Goal: Task Accomplishment & Management: Use online tool/utility

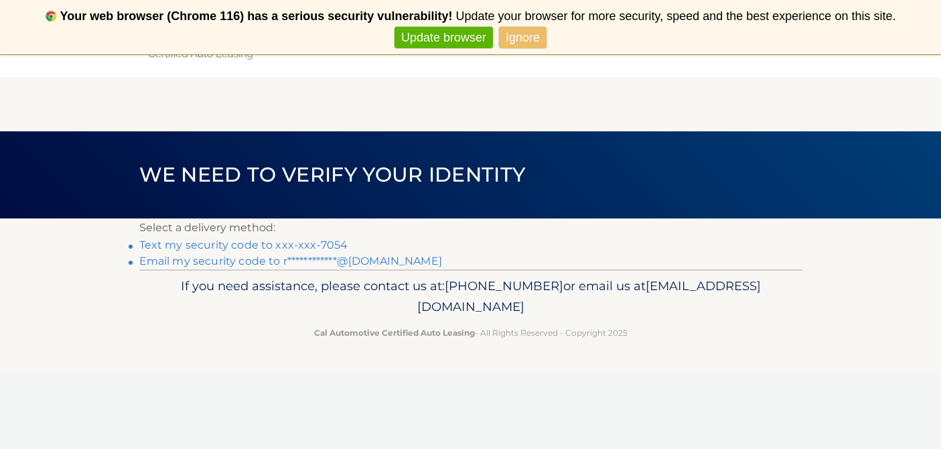
click at [318, 245] on link "Text my security code to xxx-xxx-7054" at bounding box center [243, 244] width 209 height 13
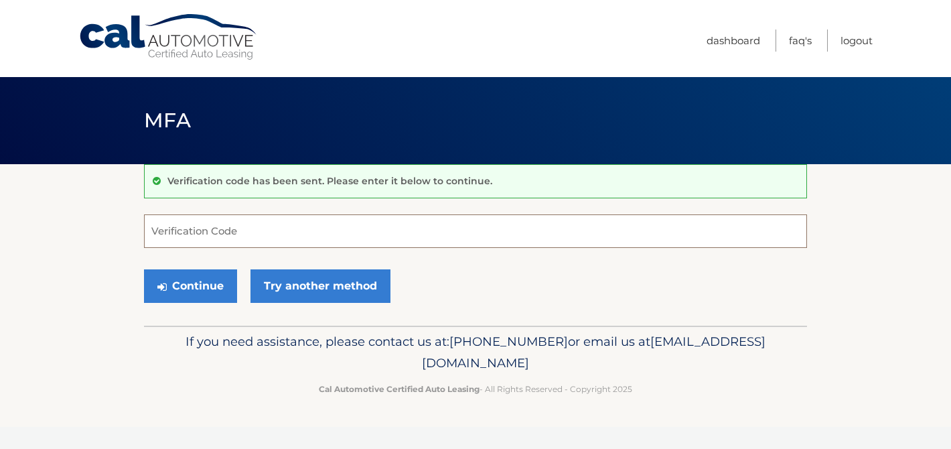
click at [462, 244] on input "Verification Code" at bounding box center [475, 230] width 663 height 33
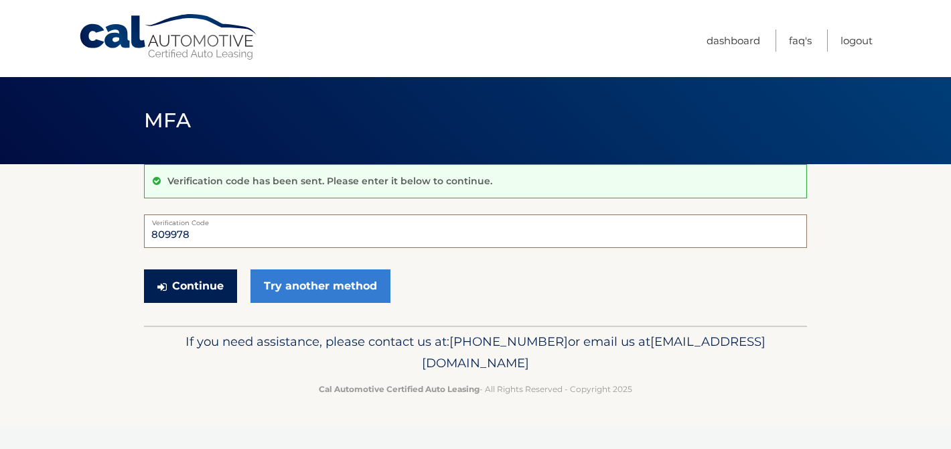
type input "809978"
click at [159, 288] on icon "submit" at bounding box center [161, 286] width 9 height 11
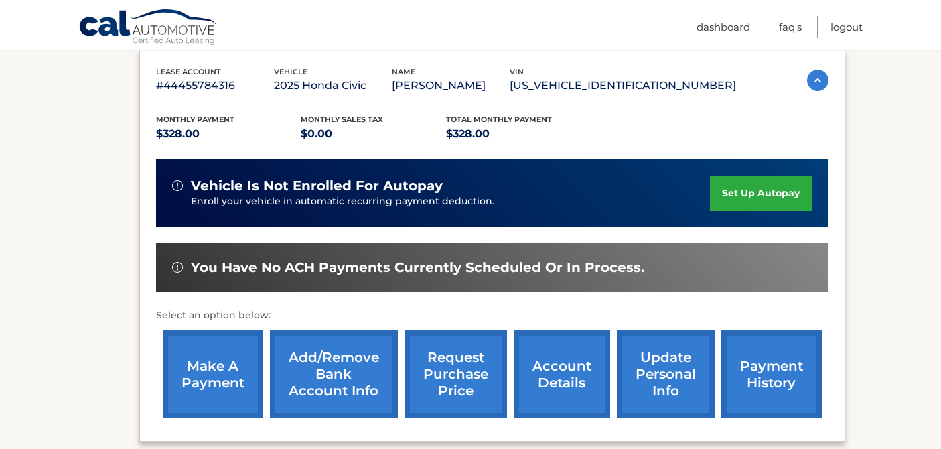
scroll to position [238, 0]
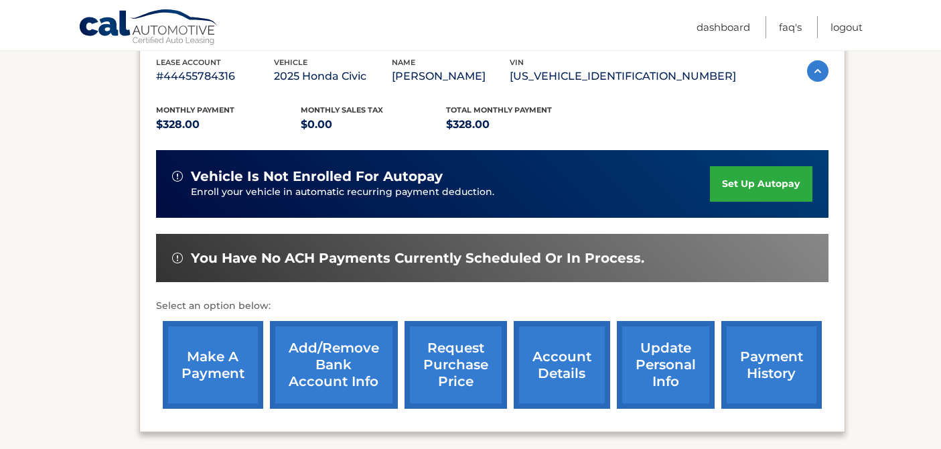
click at [229, 352] on link "make a payment" at bounding box center [213, 365] width 100 height 88
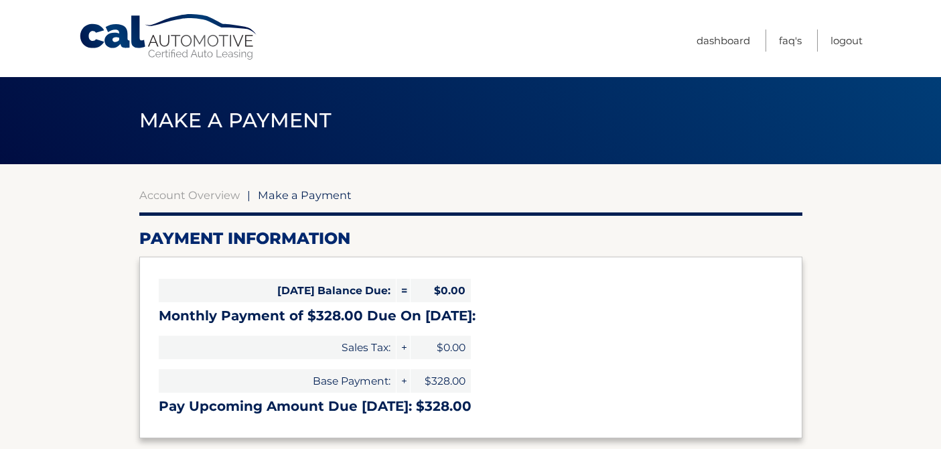
select select "YjA3ZmRmYjMtNmFkMy00ZTZkLWJkMDAtNTVlOTI3NmQ0NjJl"
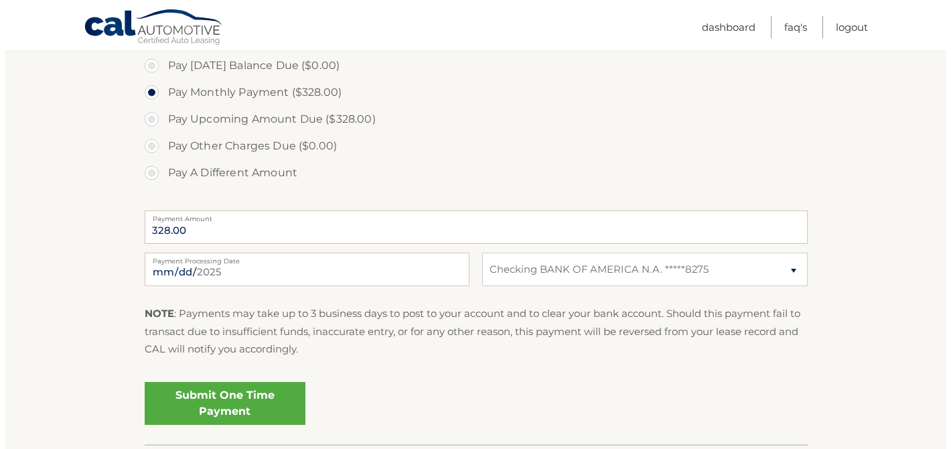
scroll to position [412, 0]
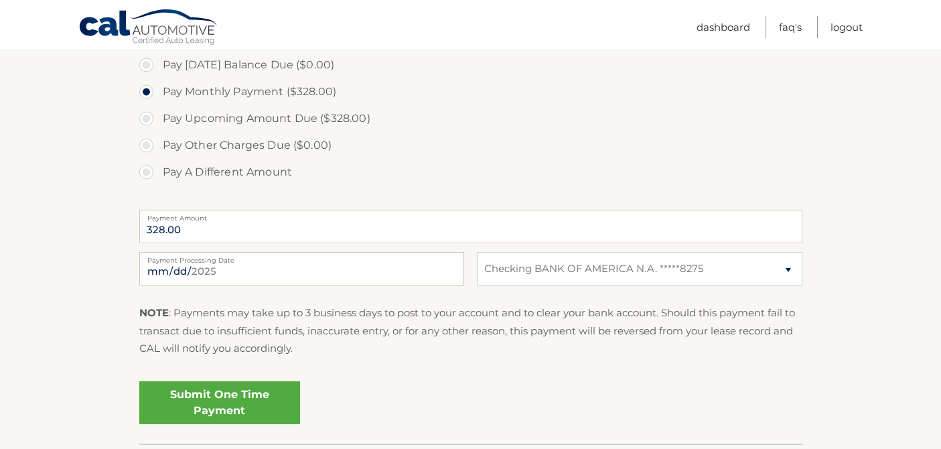
click at [256, 420] on link "Submit One Time Payment" at bounding box center [219, 402] width 161 height 43
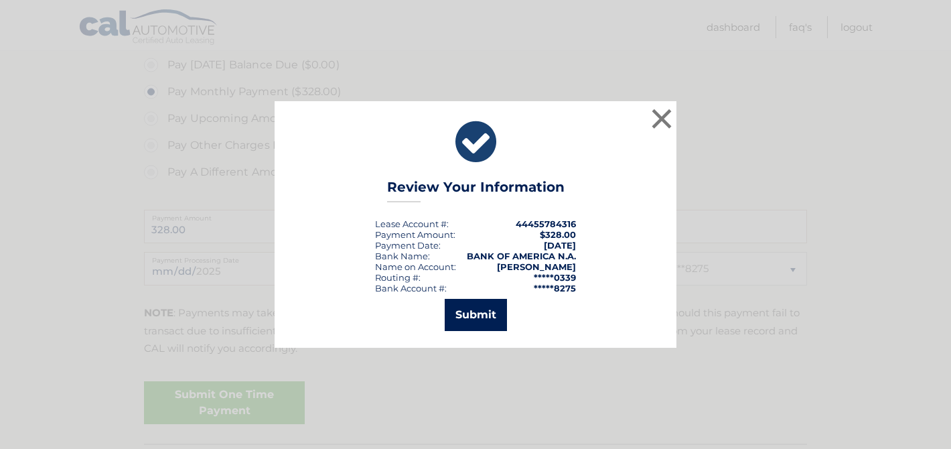
click at [470, 312] on button "Submit" at bounding box center [476, 315] width 62 height 32
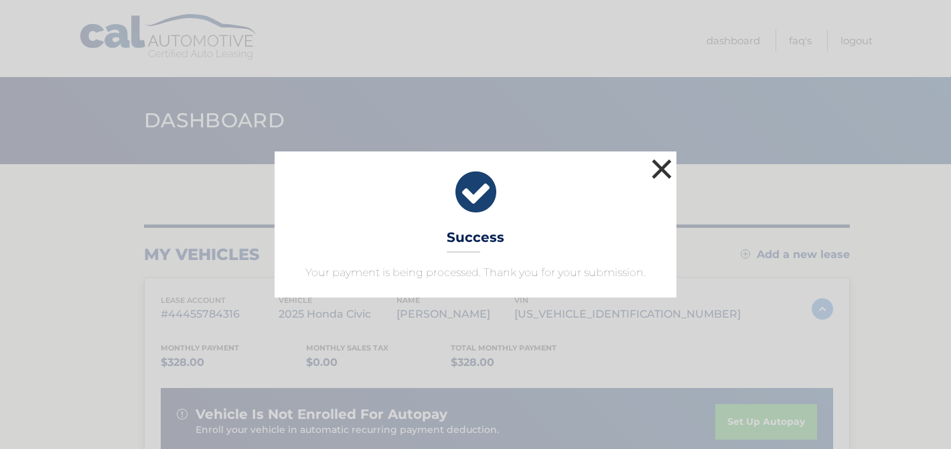
click at [661, 170] on button "×" at bounding box center [661, 168] width 27 height 27
